Goal: Find specific page/section

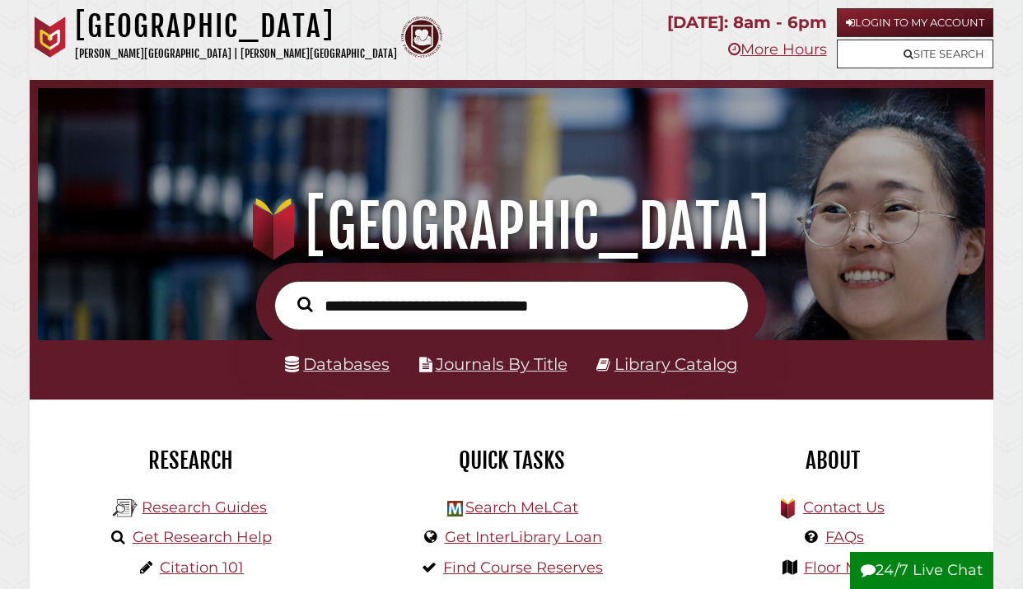
scroll to position [313, 939]
click at [354, 367] on link "Databases" at bounding box center [337, 364] width 105 height 20
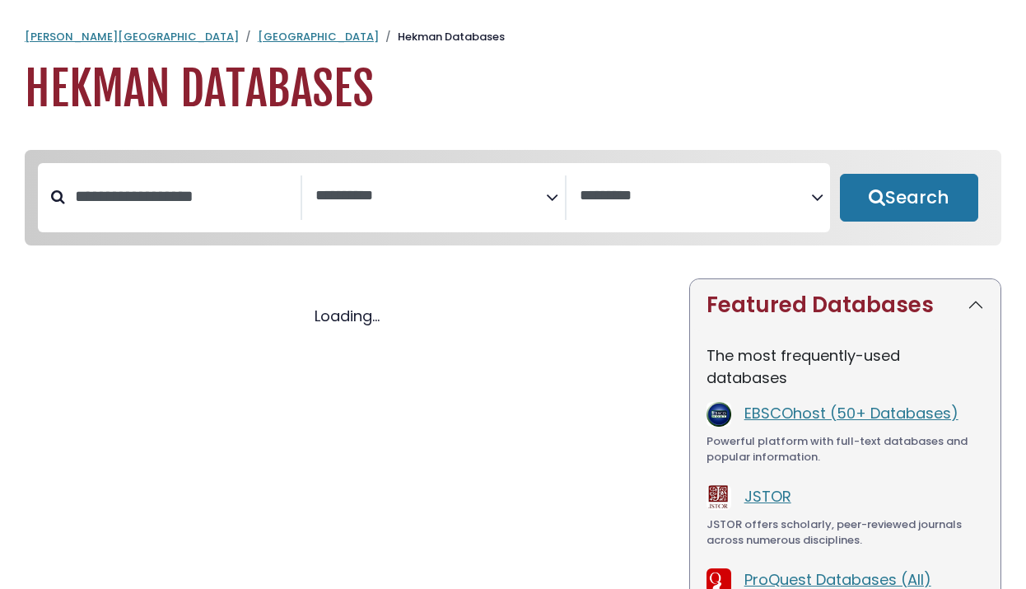
select select "Database Subject Filter"
select select "Database Vendors Filter"
select select "Database Subject Filter"
select select "Database Vendors Filter"
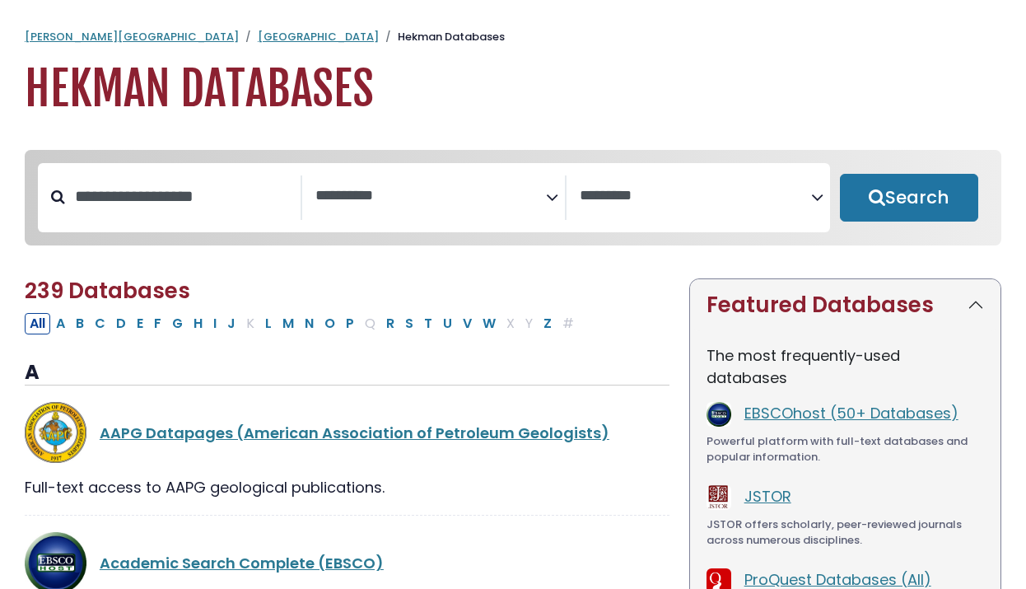
click at [250, 325] on div "All A B C D E F G H I J K L M N O P Q R S T U V W X Y Z #" at bounding box center [303, 322] width 556 height 21
